Goal: Information Seeking & Learning: Learn about a topic

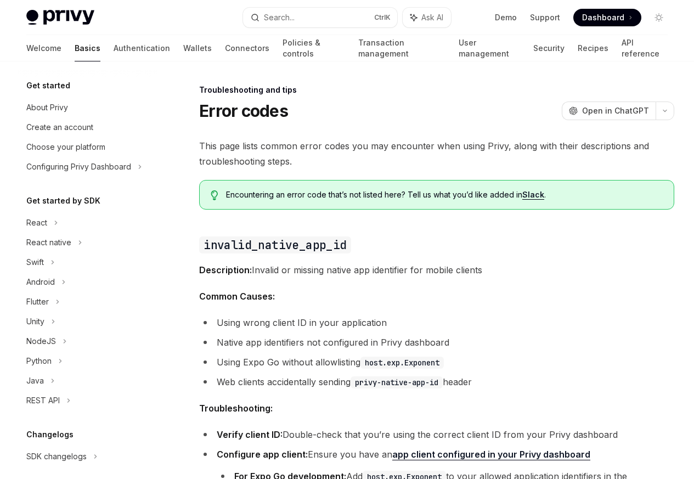
scroll to position [104, 0]
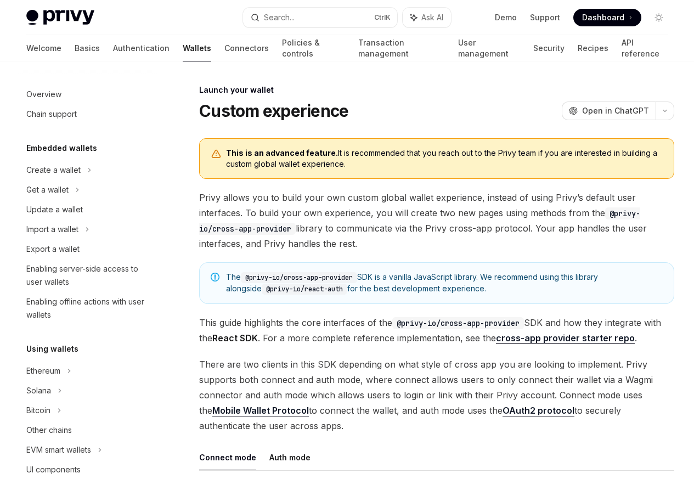
scroll to position [503, 0]
